Goal: Task Accomplishment & Management: Manage account settings

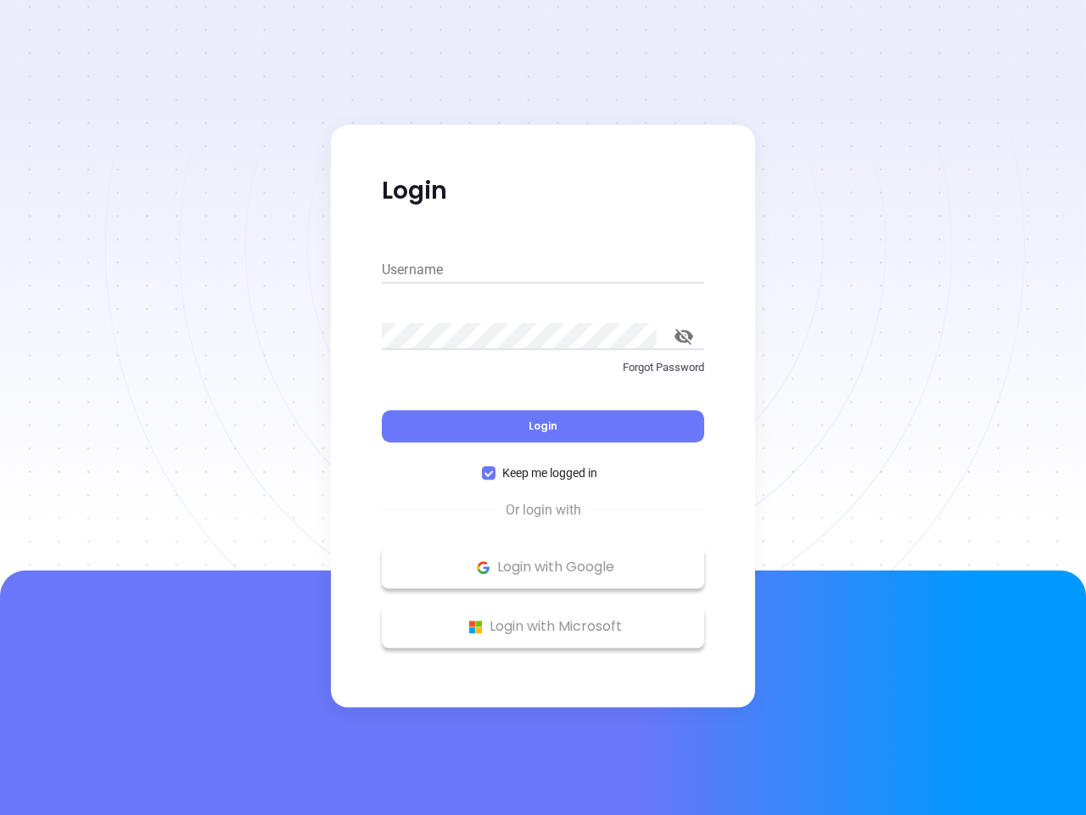
click at [543, 407] on div "Login" at bounding box center [543, 416] width 323 height 53
click at [543, 270] on input "Username" at bounding box center [543, 269] width 323 height 27
click at [684, 336] on icon "toggle password visibility" at bounding box center [684, 336] width 19 height 16
click at [543, 426] on span "Login" at bounding box center [543, 425] width 29 height 14
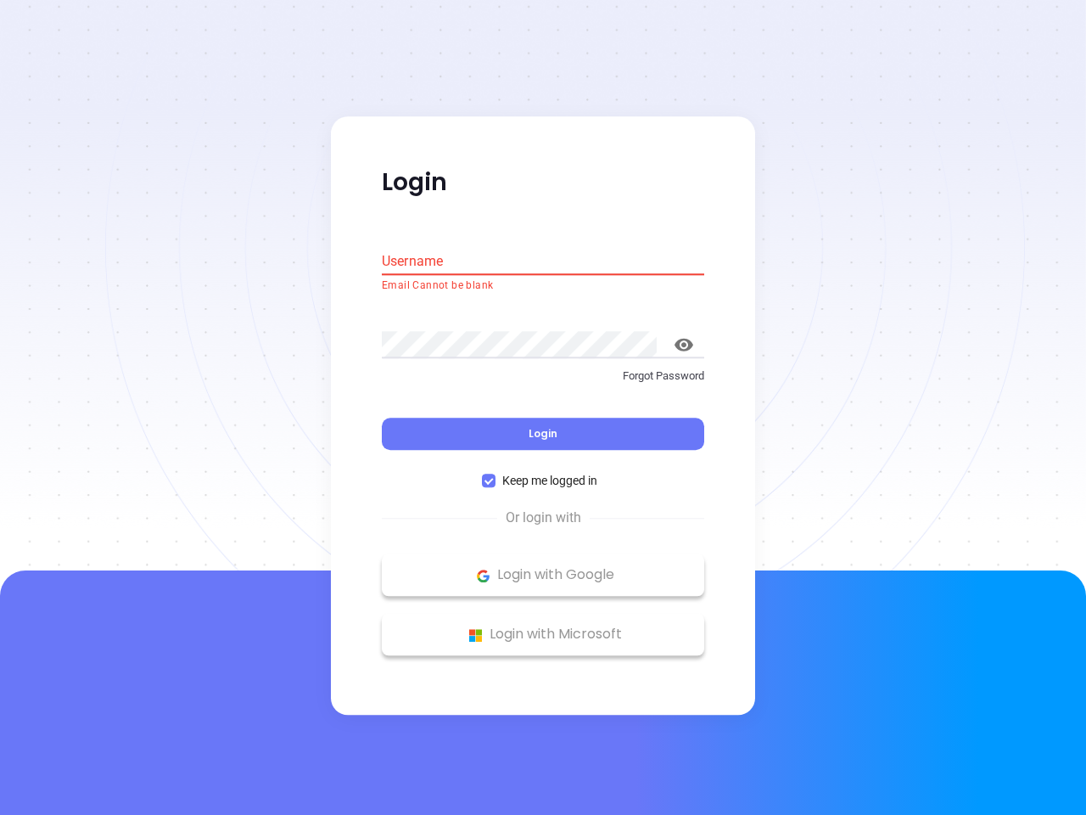
click at [543, 473] on span "Keep me logged in" at bounding box center [550, 481] width 109 height 19
click at [496, 474] on input "Keep me logged in" at bounding box center [489, 481] width 14 height 14
checkbox input "false"
click at [543, 567] on p "Login with Google" at bounding box center [543, 575] width 306 height 25
click at [543, 626] on p "Login with Microsoft" at bounding box center [543, 634] width 306 height 25
